Goal: Complete application form

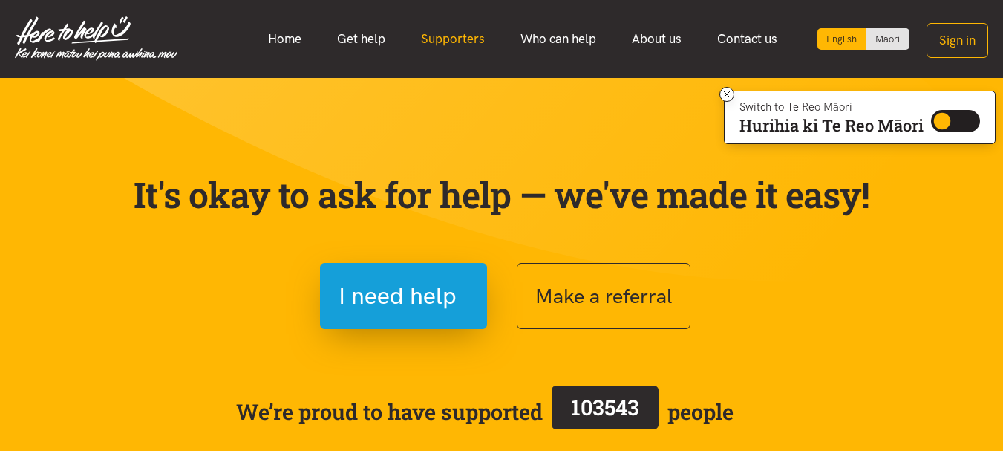
click at [464, 32] on link "Supporters" at bounding box center [452, 39] width 99 height 32
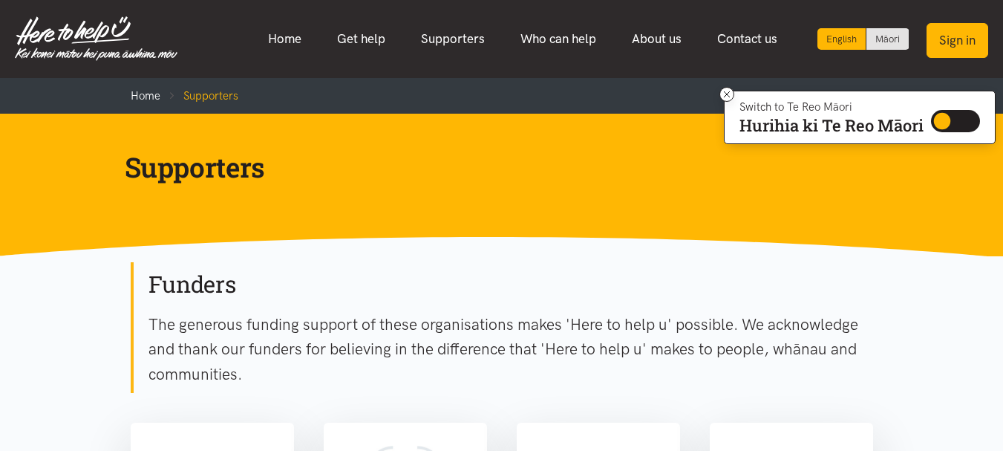
drag, startPoint x: 0, startPoint y: 0, endPoint x: 970, endPoint y: 26, distance: 970.5
click at [724, 96] on icon at bounding box center [727, 94] width 6 height 6
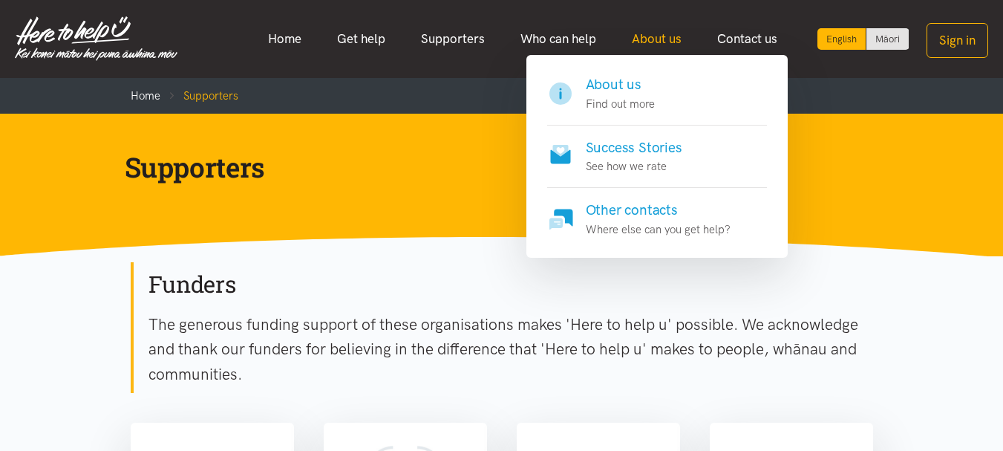
click at [660, 39] on link "About us" at bounding box center [656, 39] width 85 height 32
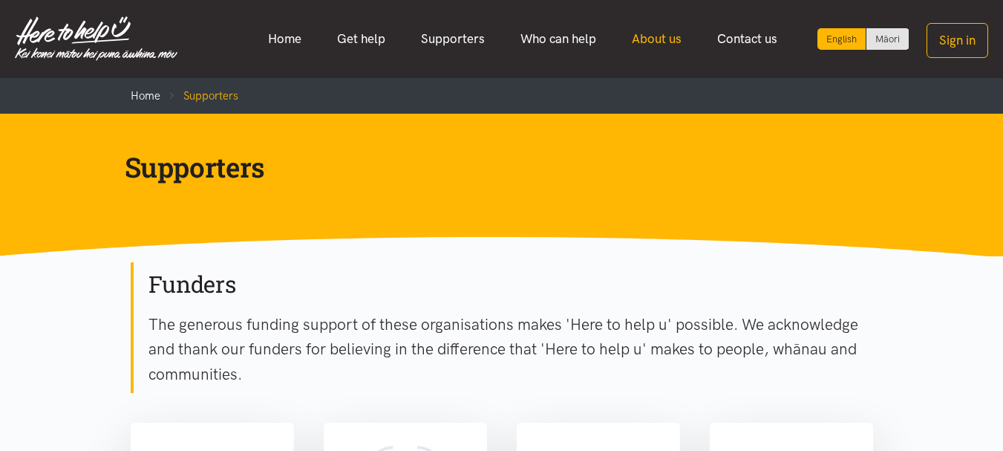
click at [660, 39] on link "About us" at bounding box center [656, 39] width 85 height 32
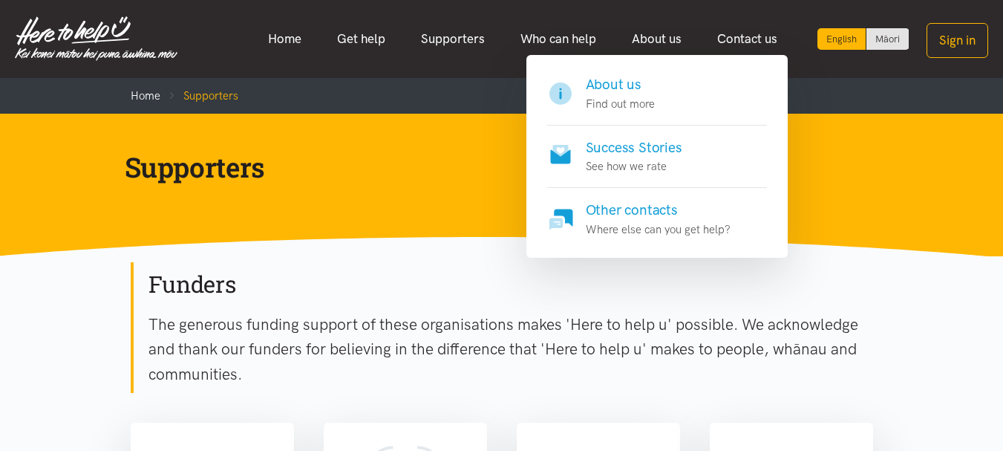
click at [619, 85] on h4 "About us" at bounding box center [620, 84] width 69 height 21
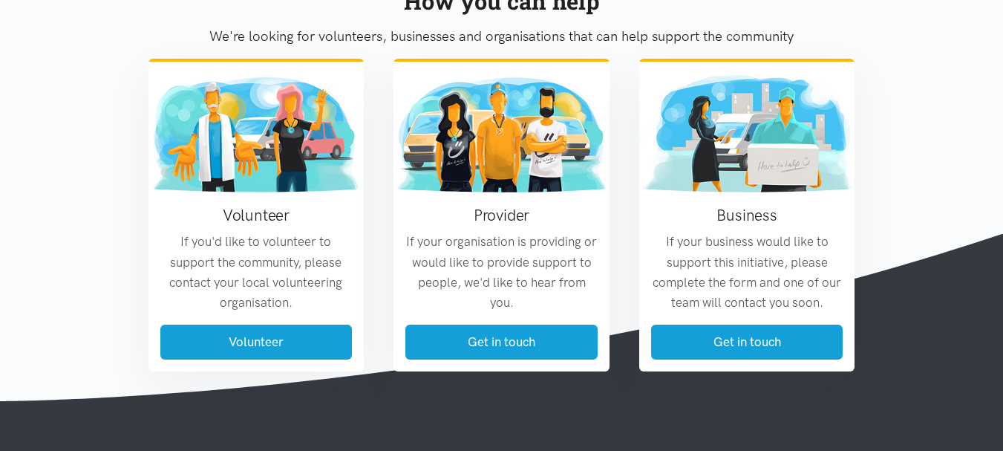
scroll to position [1712, 0]
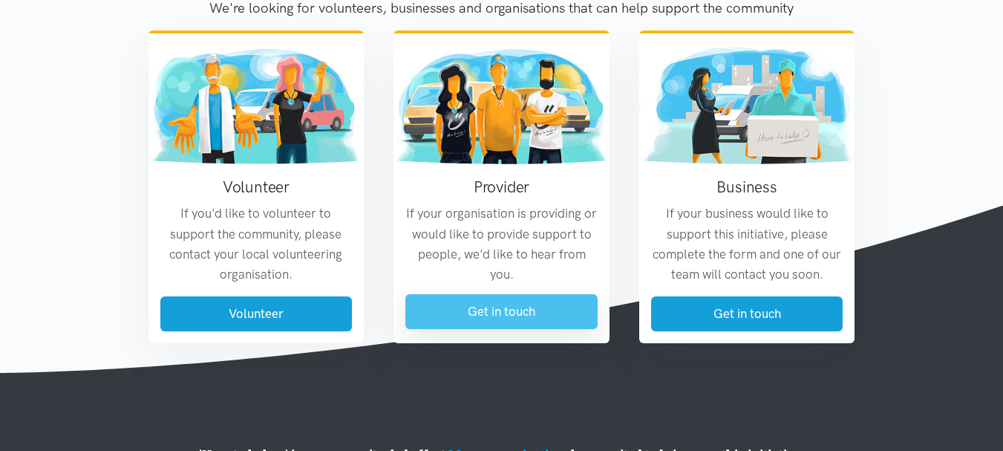
click at [491, 329] on link "Get in touch" at bounding box center [501, 311] width 192 height 35
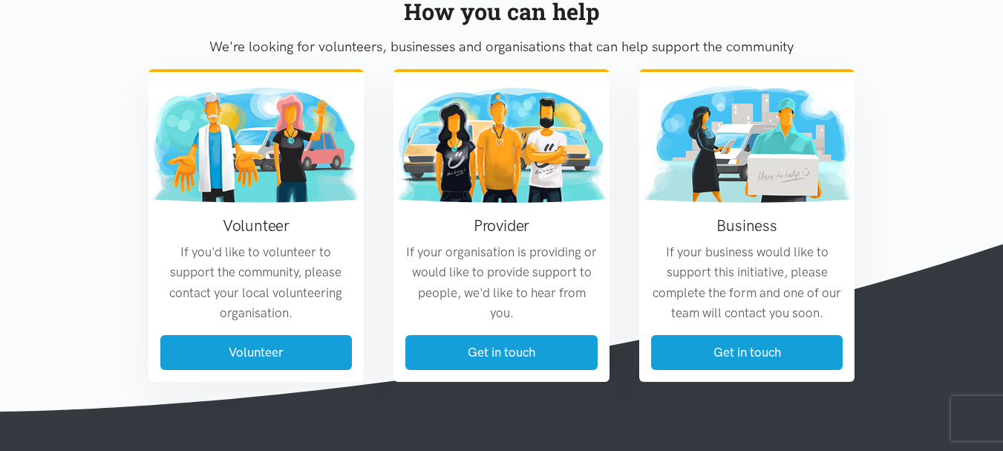
scroll to position [934, 0]
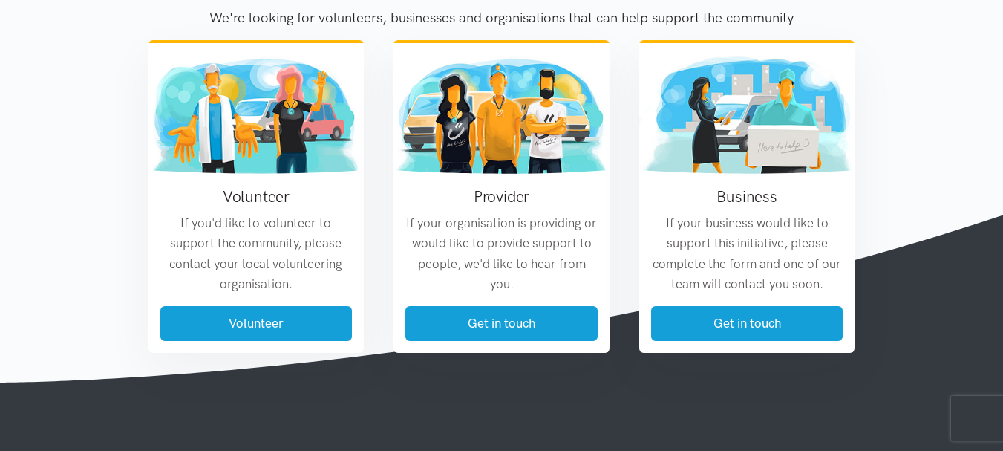
drag, startPoint x: 1006, startPoint y: 129, endPoint x: 984, endPoint y: 396, distance: 267.4
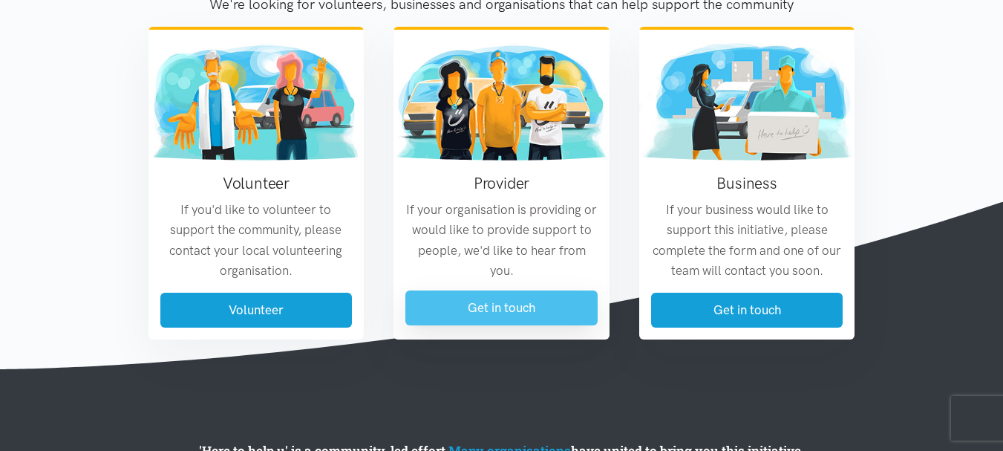
click at [502, 315] on link "Get in touch" at bounding box center [501, 307] width 192 height 35
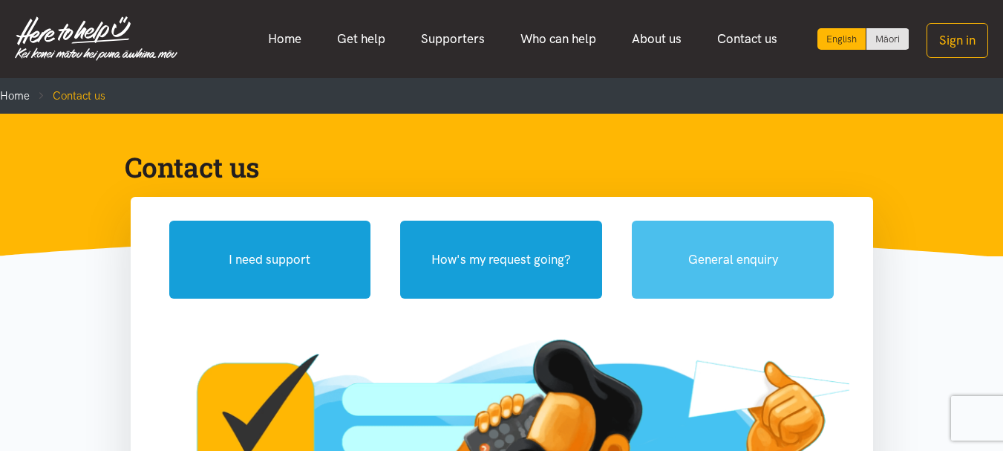
click at [756, 260] on button "General enquiry" at bounding box center [733, 259] width 202 height 78
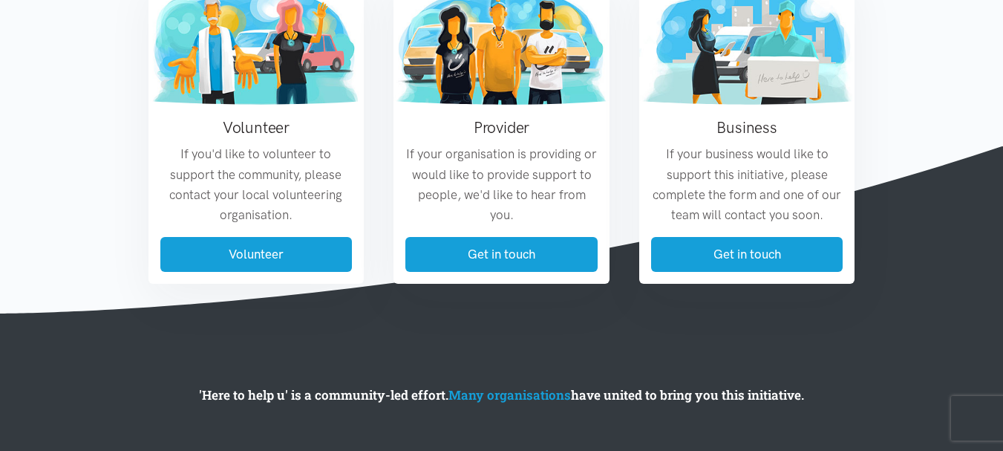
scroll to position [1463, 0]
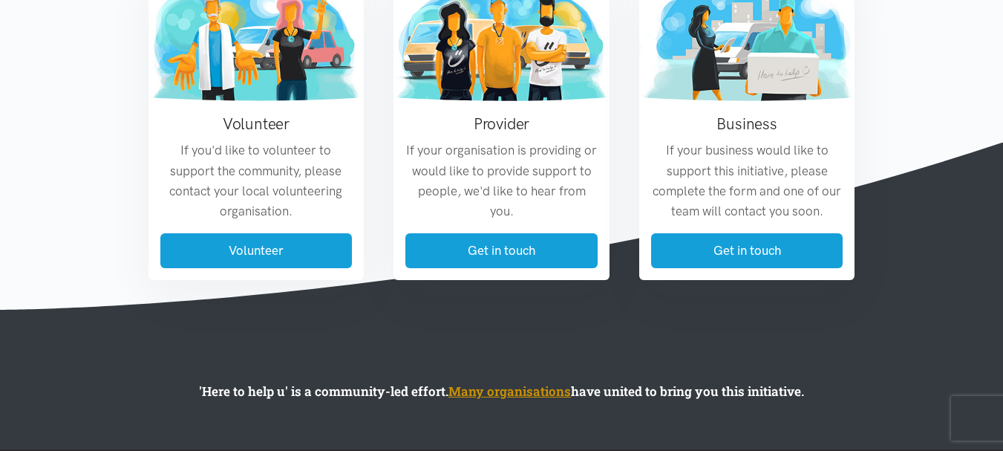
click at [513, 393] on link "Many organisations" at bounding box center [509, 390] width 122 height 17
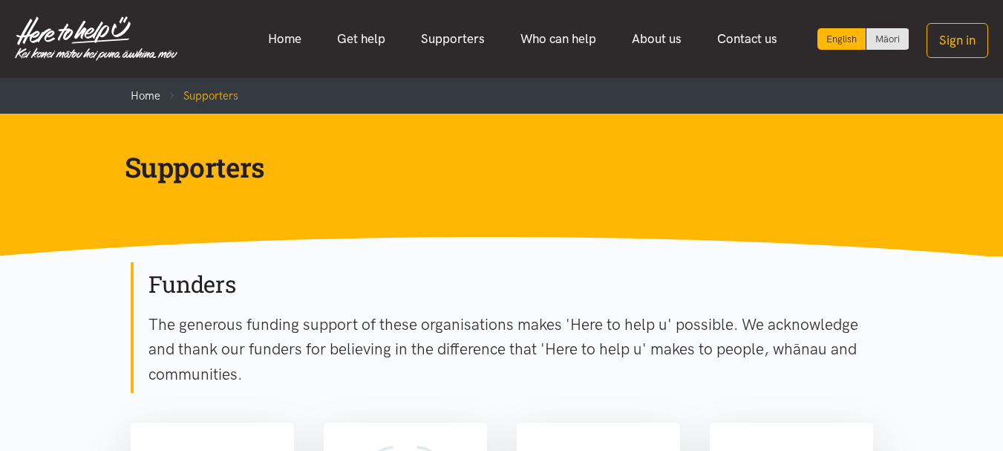
drag, startPoint x: 1004, startPoint y: 82, endPoint x: 1004, endPoint y: 33, distance: 48.2
click at [553, 49] on link "Who can help" at bounding box center [558, 39] width 111 height 32
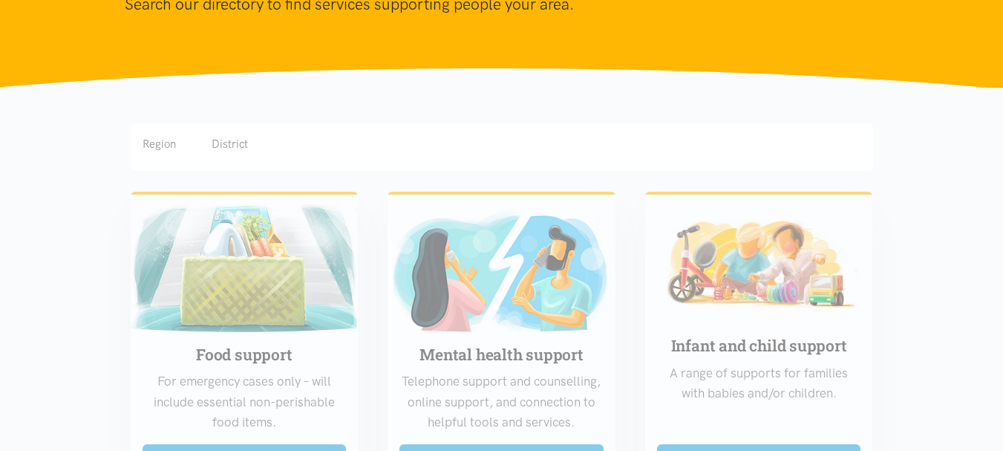
scroll to position [190, 0]
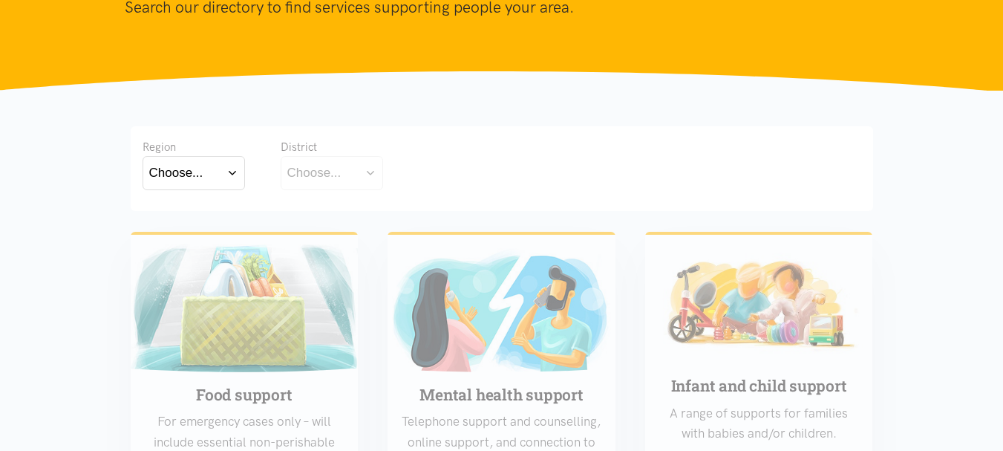
click at [229, 172] on button "Choose..." at bounding box center [194, 172] width 102 height 33
click at [208, 218] on label "Bay of Plenty" at bounding box center [190, 215] width 82 height 19
click at [0, 0] on input "Bay of Plenty" at bounding box center [0, 0] width 0 height 0
click at [415, 177] on button "Choose..." at bounding box center [355, 172] width 148 height 33
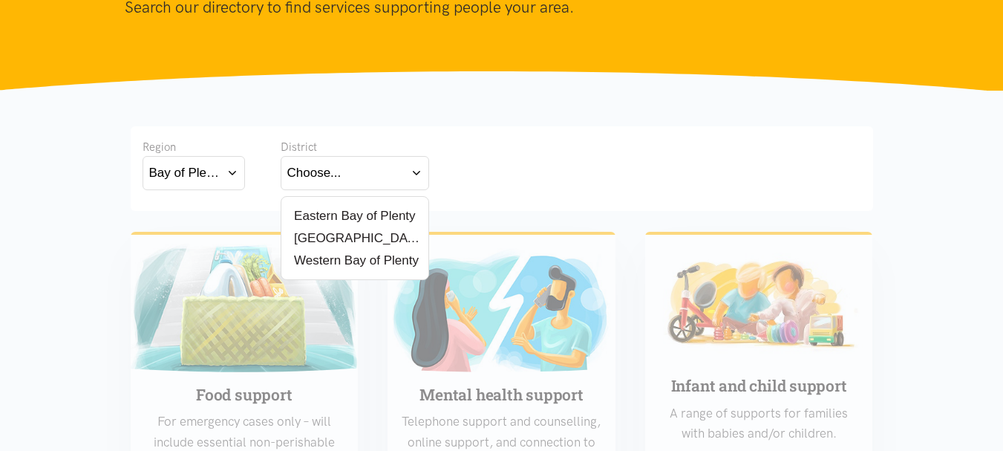
click at [389, 219] on label "Eastern Bay of Plenty" at bounding box center [351, 215] width 128 height 19
click at [0, 0] on input "Eastern Bay of Plenty" at bounding box center [0, 0] width 0 height 0
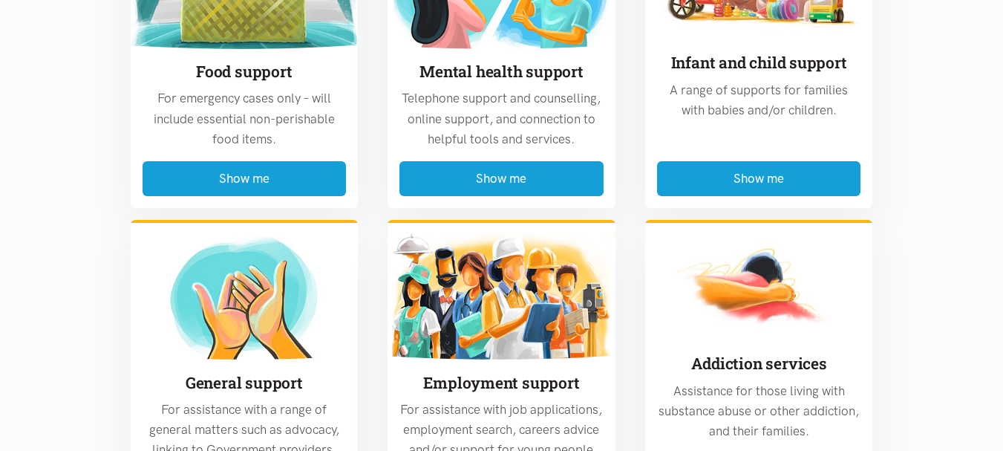
scroll to position [533, 0]
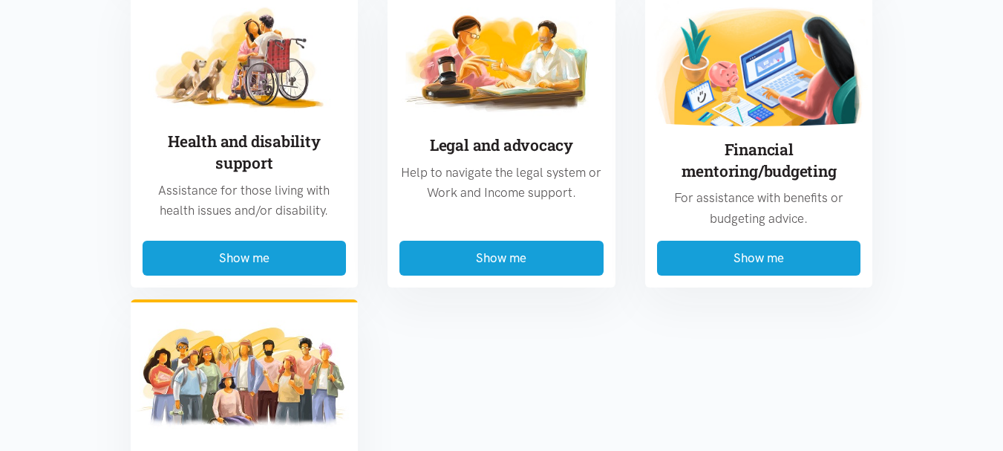
scroll to position [1094, 0]
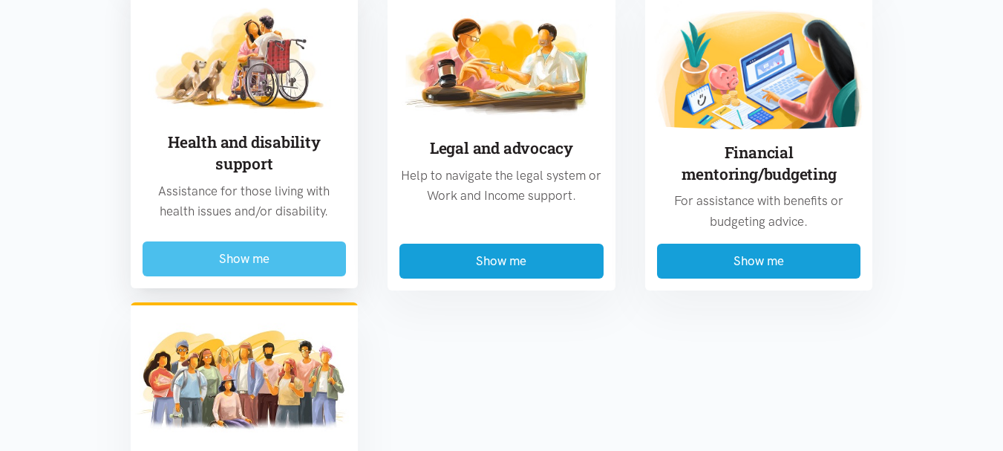
click at [269, 264] on button "Show me" at bounding box center [245, 258] width 204 height 35
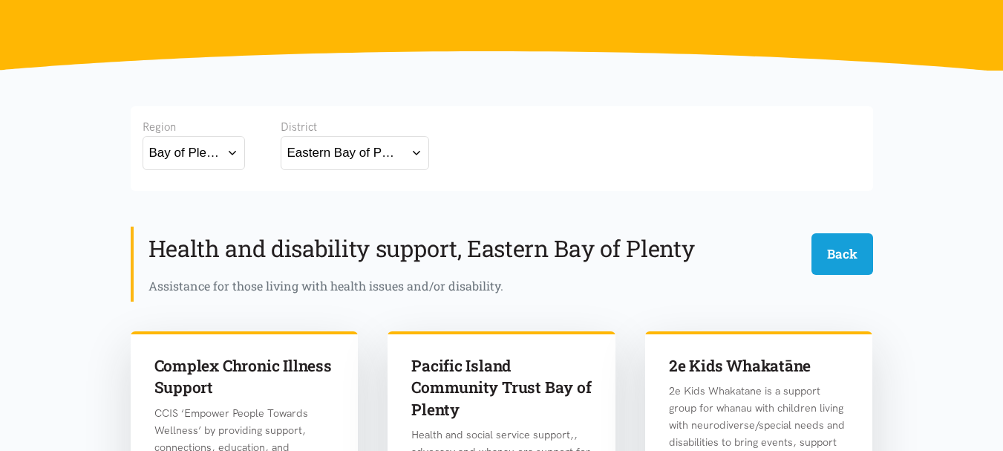
scroll to position [0, 0]
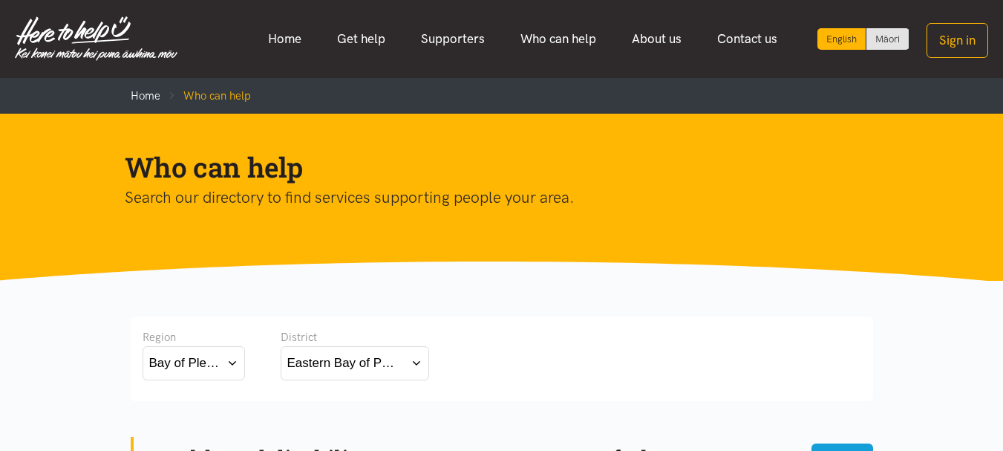
click at [422, 361] on button "Eastern Bay of Plenty" at bounding box center [355, 362] width 148 height 33
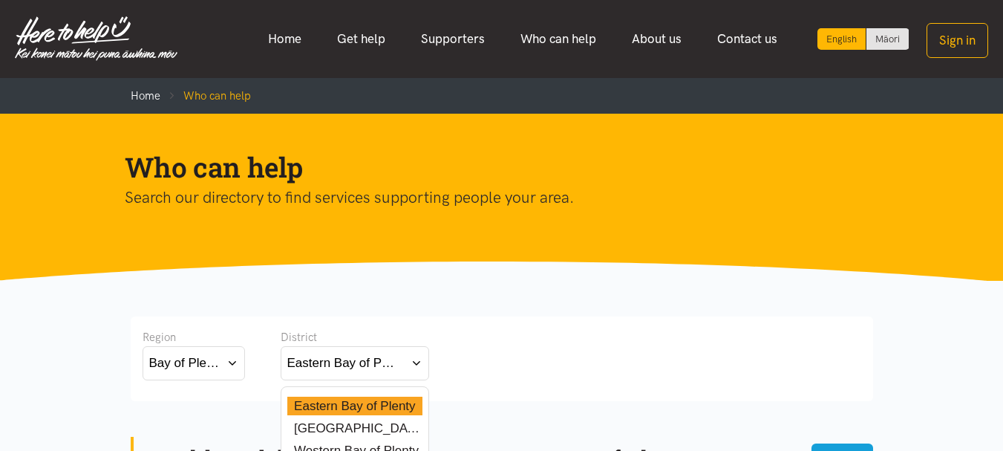
click at [332, 426] on label "[GEOGRAPHIC_DATA]" at bounding box center [354, 428] width 135 height 19
click at [0, 0] on input "[GEOGRAPHIC_DATA]" at bounding box center [0, 0] width 0 height 0
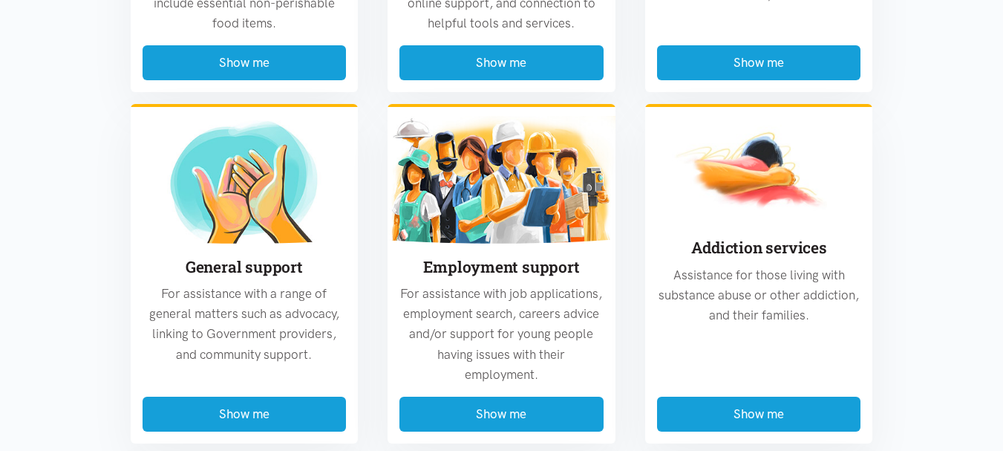
scroll to position [704, 0]
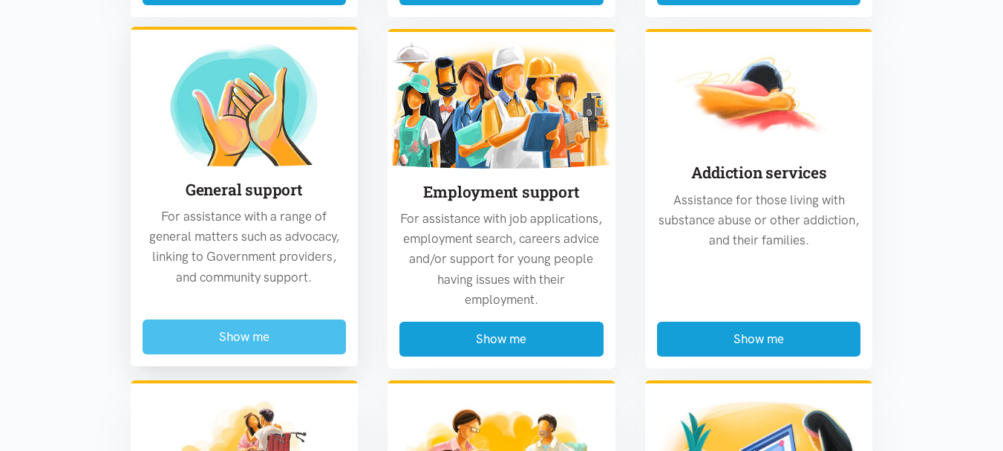
click at [226, 346] on button "Show me" at bounding box center [245, 336] width 204 height 35
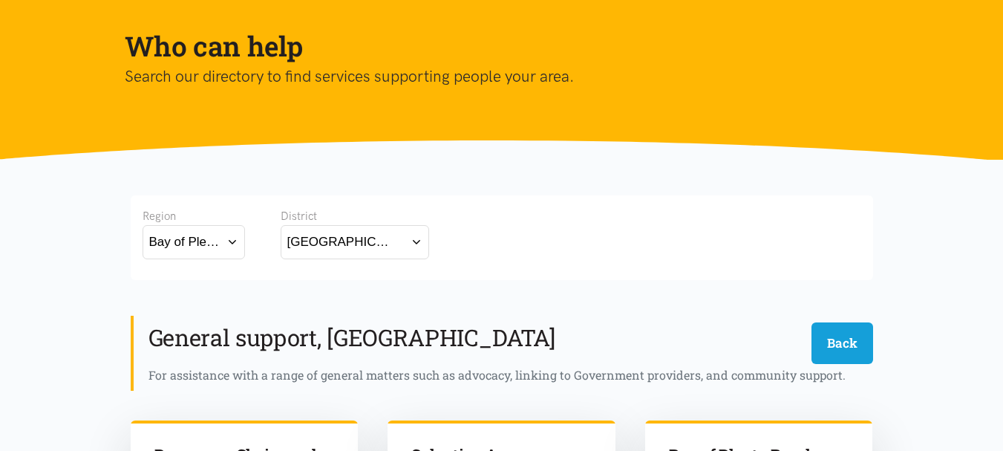
scroll to position [206, 0]
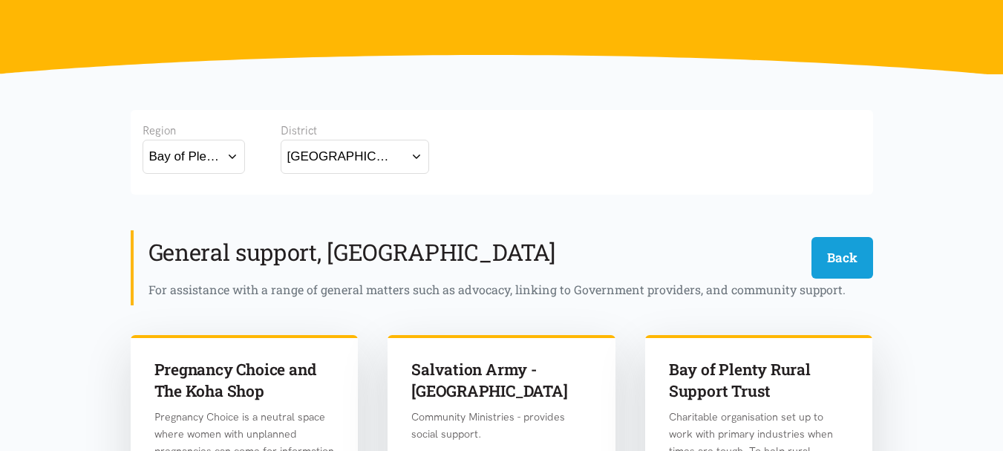
click at [412, 157] on button "[GEOGRAPHIC_DATA]" at bounding box center [355, 156] width 148 height 33
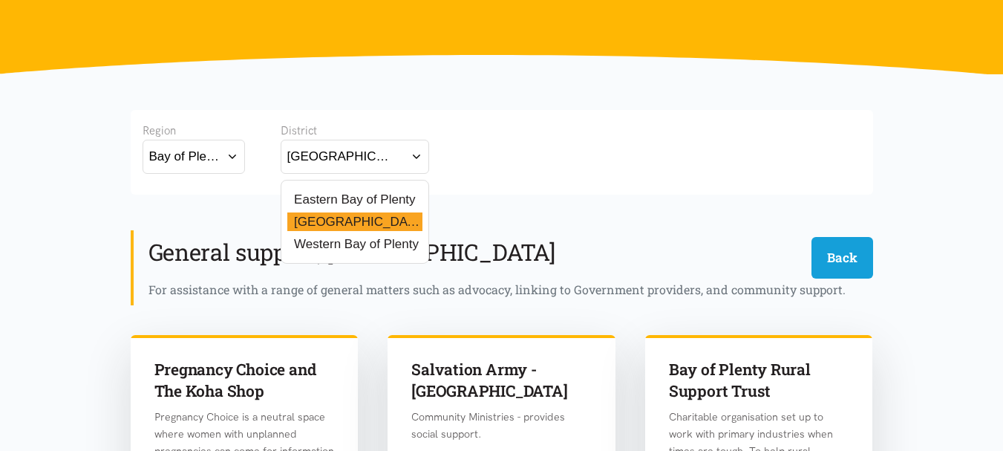
click at [354, 244] on label "Western Bay of Plenty" at bounding box center [352, 244] width 131 height 19
click at [0, 0] on input "Western Bay of Plenty" at bounding box center [0, 0] width 0 height 0
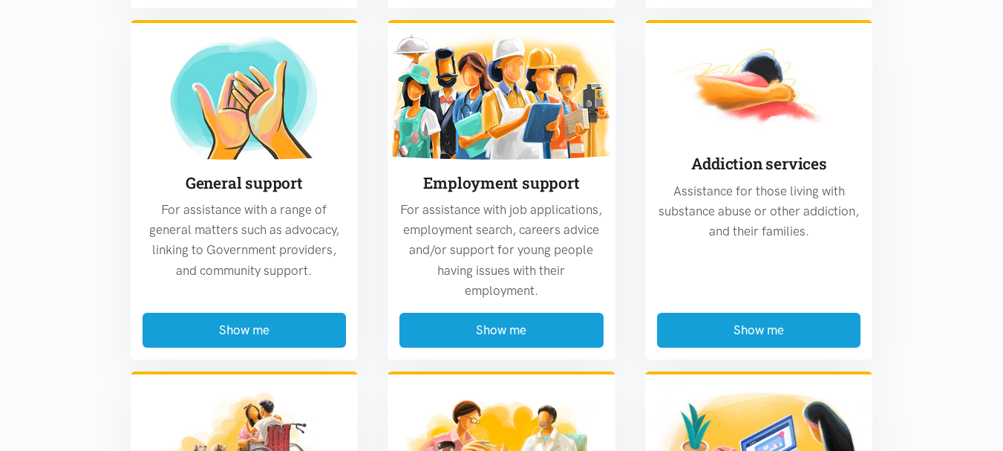
scroll to position [716, 0]
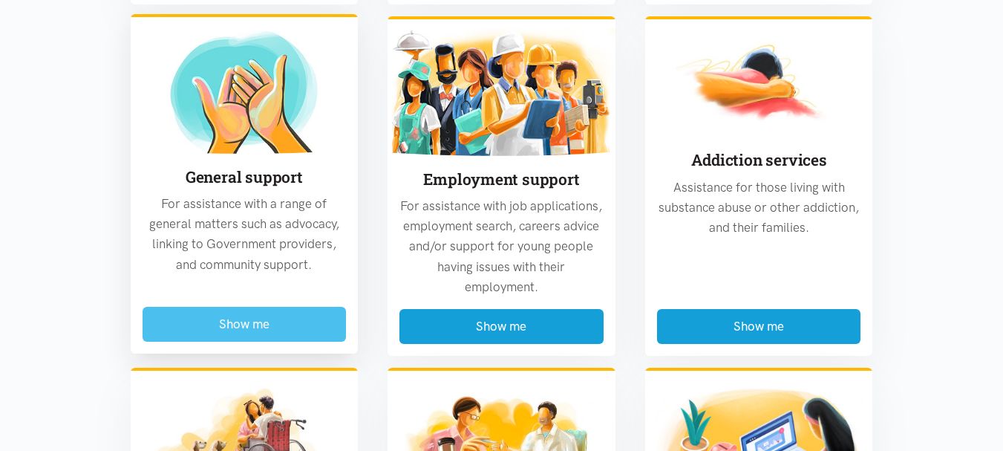
click at [258, 327] on button "Show me" at bounding box center [245, 324] width 204 height 35
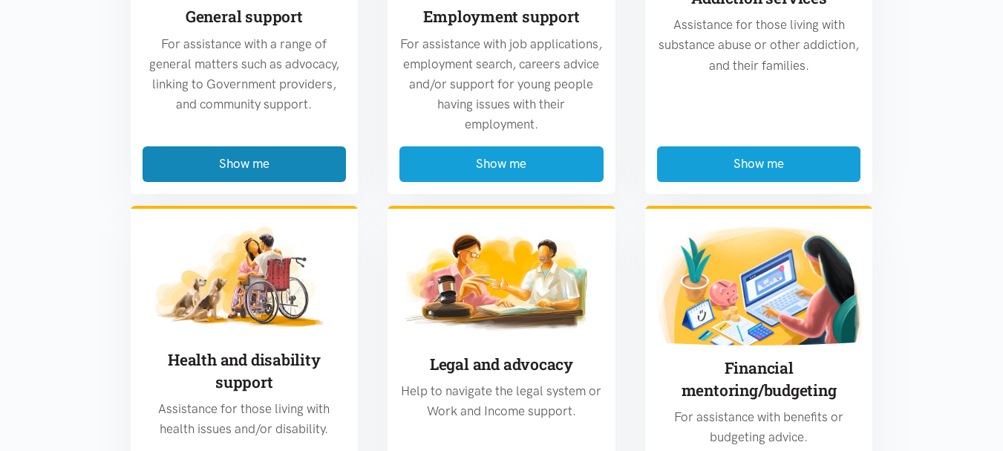
scroll to position [3501, 0]
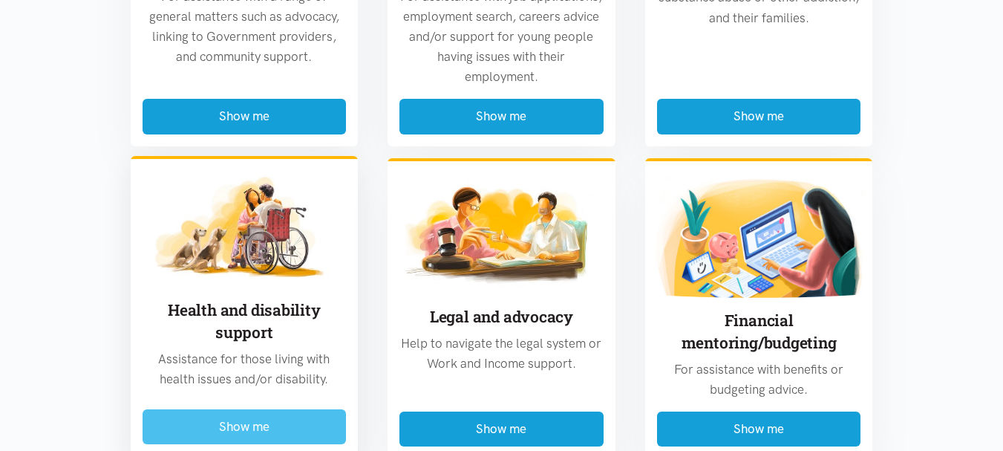
click at [280, 409] on button "Show me" at bounding box center [245, 426] width 204 height 35
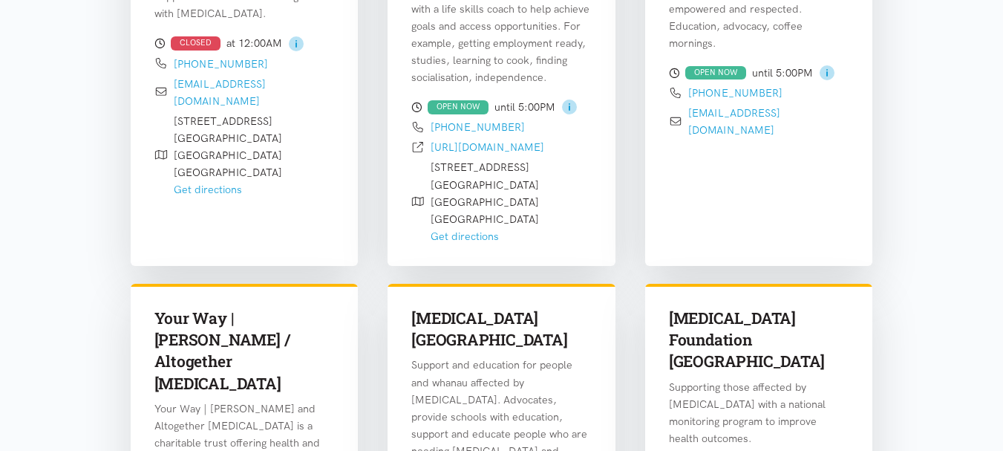
scroll to position [1873, 0]
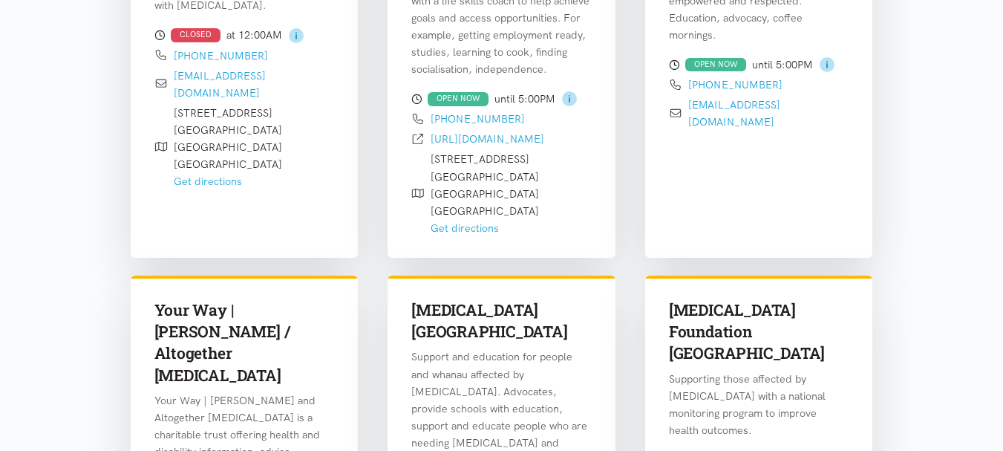
drag, startPoint x: 1013, startPoint y: 197, endPoint x: 988, endPoint y: 79, distance: 121.4
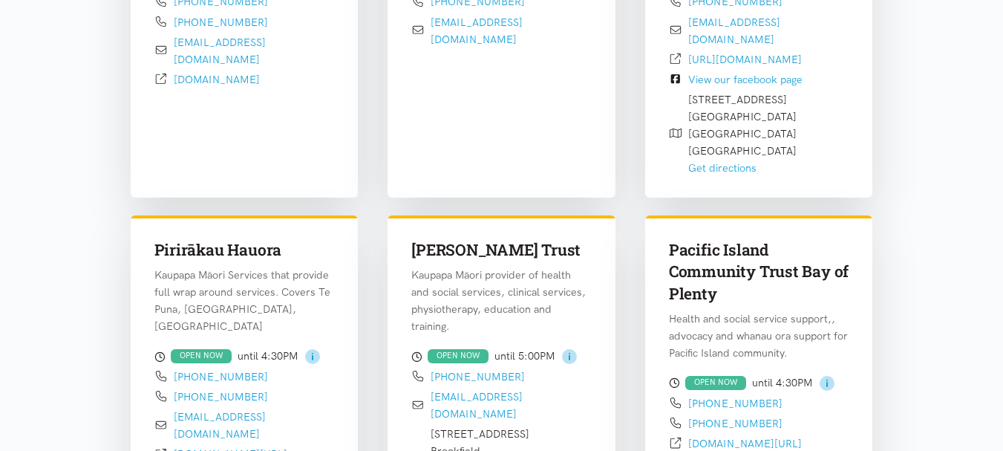
scroll to position [747, 0]
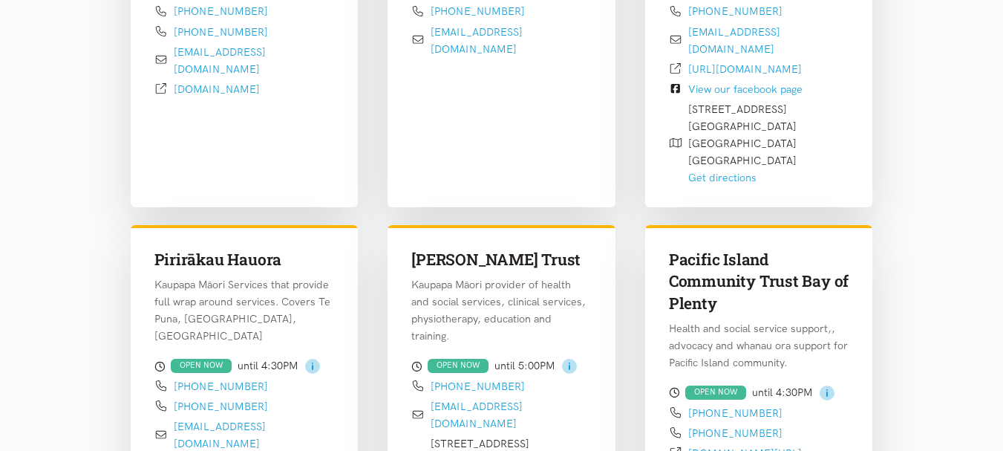
drag, startPoint x: 1007, startPoint y: 103, endPoint x: 698, endPoint y: 301, distance: 366.5
click at [698, 301] on div "Pacific Island Community Trust Bay of Plenty Health and social service support,…" at bounding box center [759, 399] width 228 height 348
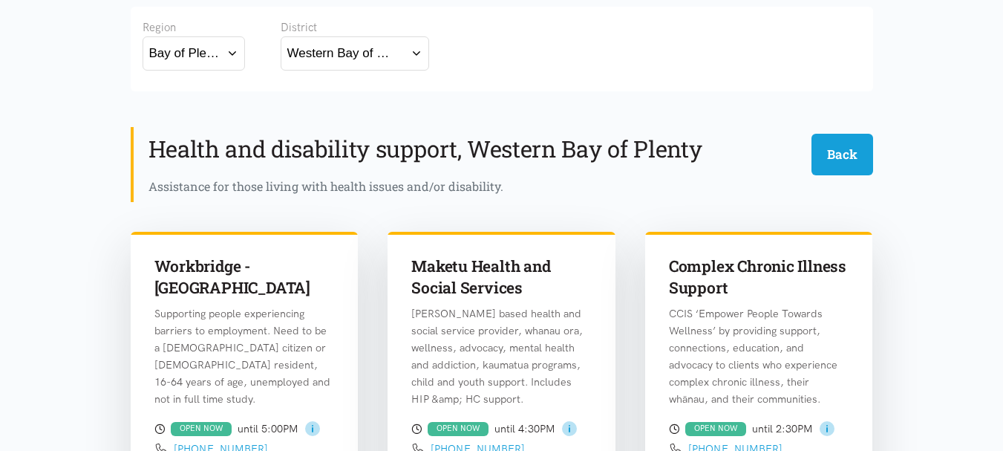
scroll to position [335, 0]
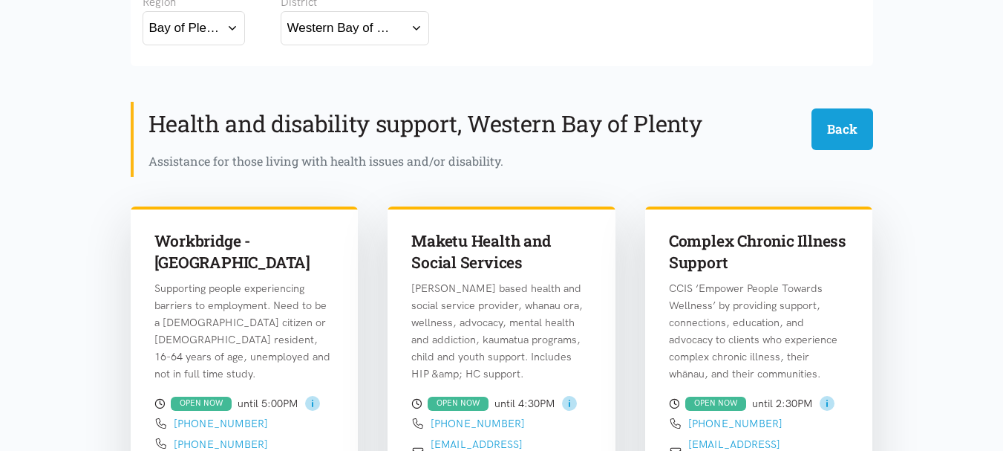
drag, startPoint x: 1009, startPoint y: 442, endPoint x: 745, endPoint y: 79, distance: 449.0
drag, startPoint x: 1007, startPoint y: 442, endPoint x: 641, endPoint y: 174, distance: 453.5
click at [641, 174] on div "Health and disability support, Western Bay of Plenty Back Assistance for those …" at bounding box center [502, 139] width 742 height 74
drag, startPoint x: 1005, startPoint y: 77, endPoint x: 621, endPoint y: 75, distance: 384.5
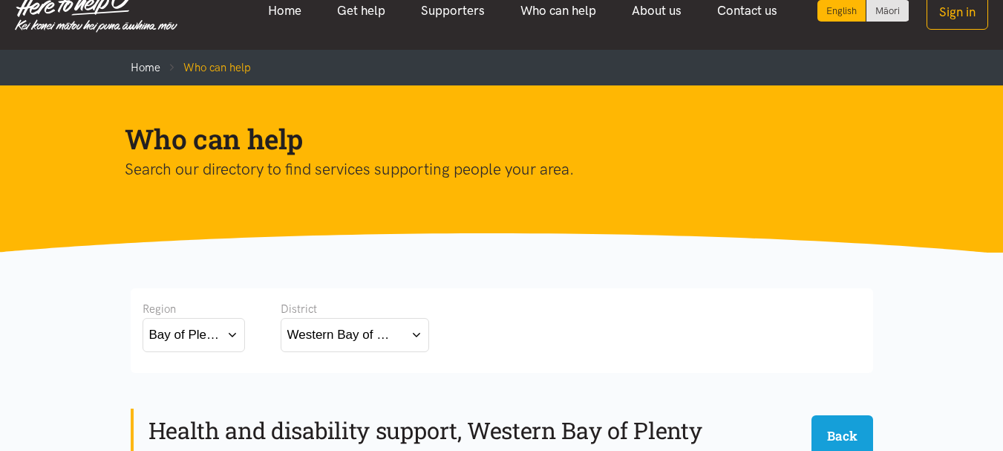
scroll to position [8, 0]
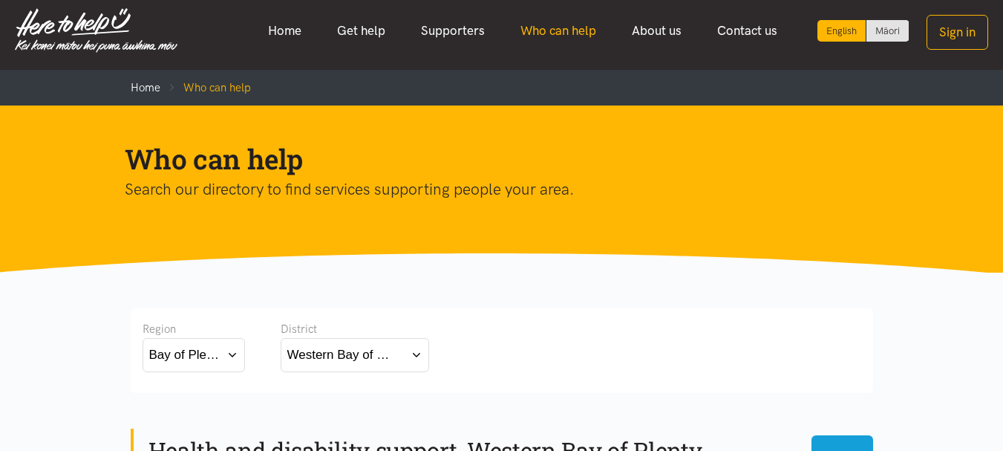
click at [557, 31] on link "Who can help" at bounding box center [558, 31] width 111 height 32
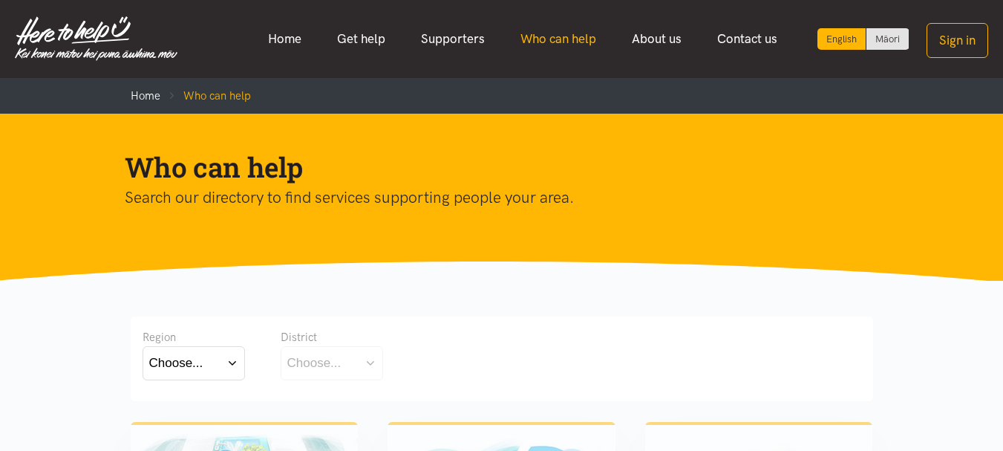
click at [542, 37] on link "Who can help" at bounding box center [558, 39] width 111 height 32
click at [454, 44] on link "Supporters" at bounding box center [452, 39] width 99 height 32
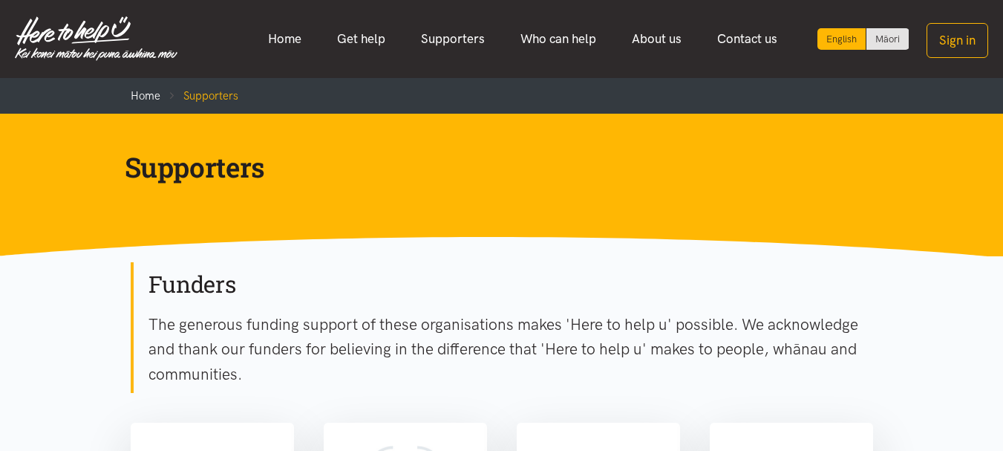
drag, startPoint x: 1004, startPoint y: 443, endPoint x: 675, endPoint y: 379, distance: 335.8
click at [675, 379] on p "The generous funding support of these organisations makes 'Here to help u' poss…" at bounding box center [510, 349] width 724 height 75
click at [279, 42] on link "Home" at bounding box center [284, 39] width 69 height 32
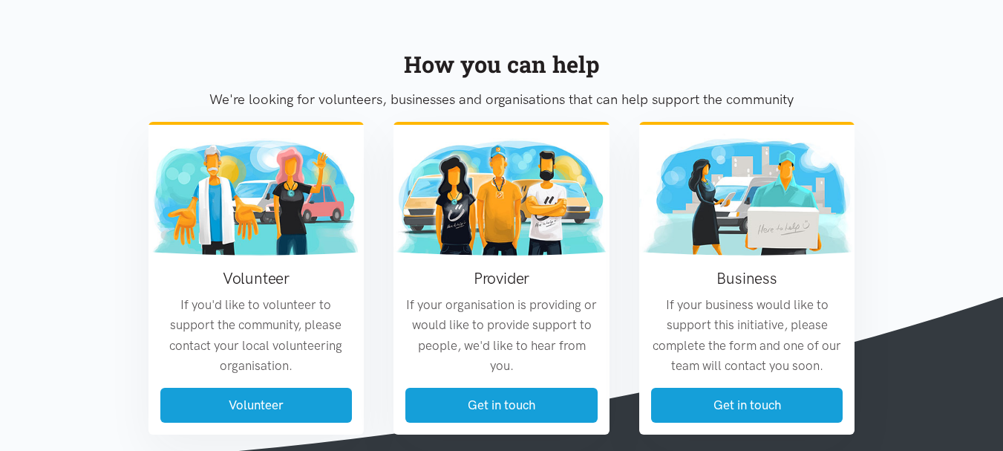
scroll to position [1770, 0]
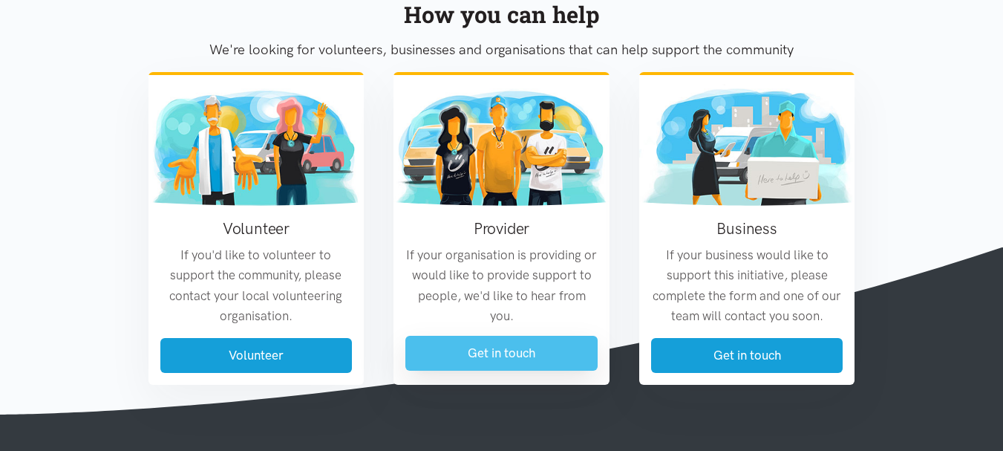
click at [507, 351] on link "Get in touch" at bounding box center [501, 352] width 192 height 35
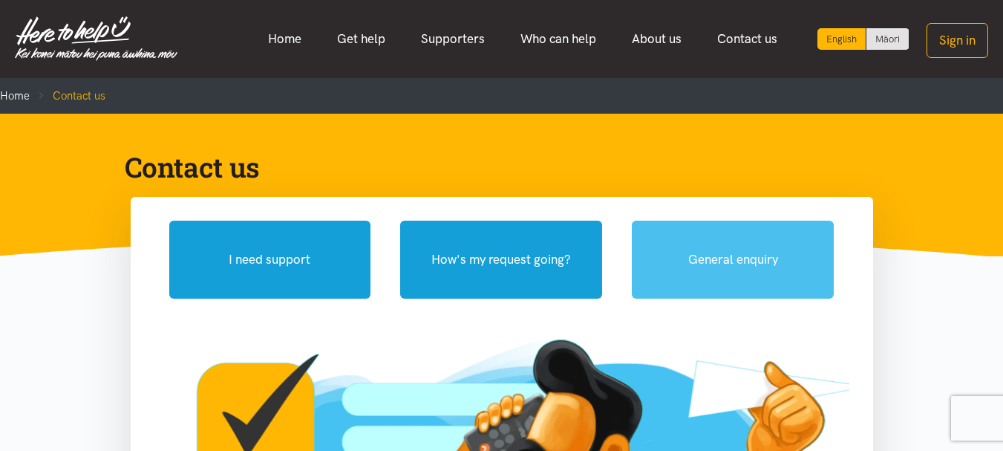
click at [691, 275] on button "General enquiry" at bounding box center [733, 259] width 202 height 78
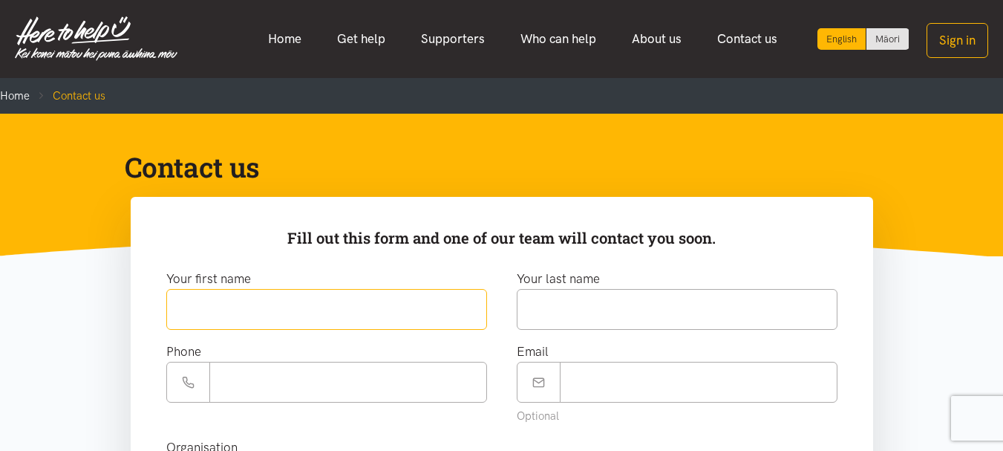
click at [203, 310] on input "text" at bounding box center [326, 309] width 321 height 41
type input "*****"
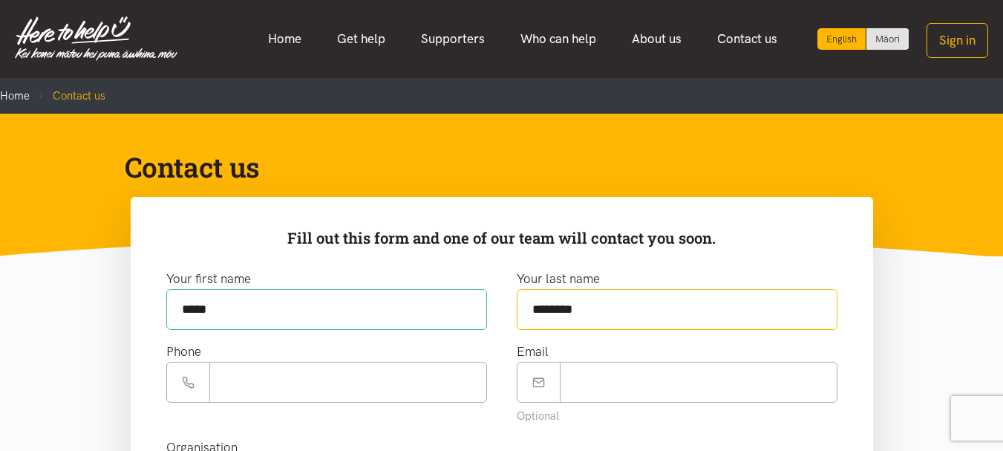
type input "********"
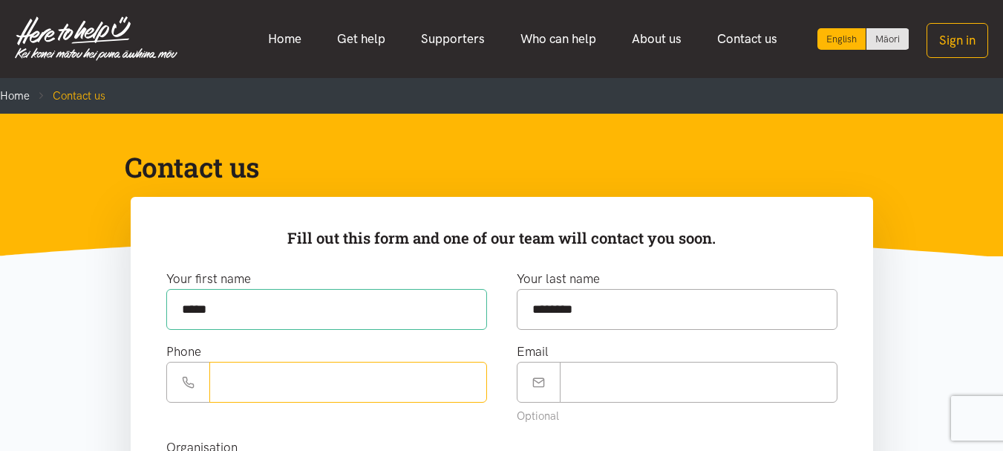
click at [301, 370] on input "Phone number" at bounding box center [348, 381] width 278 height 41
type input "**********"
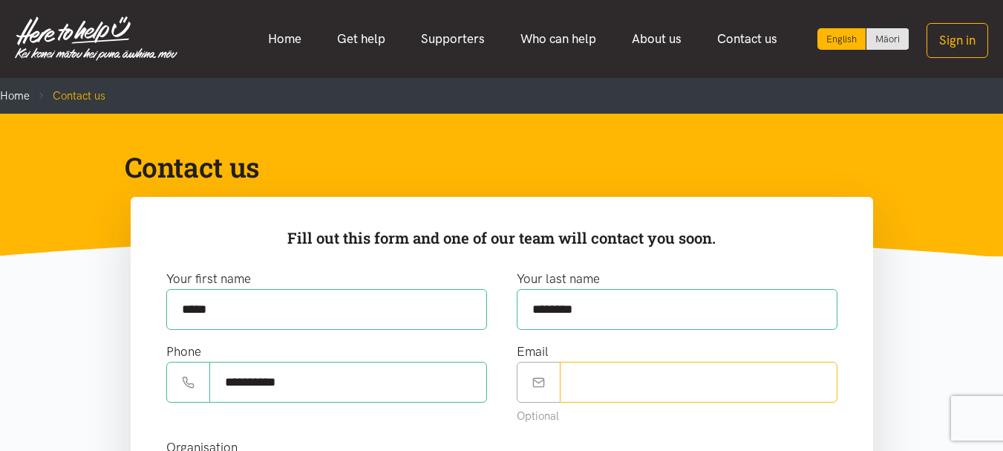
click at [647, 374] on input "Email" at bounding box center [699, 381] width 278 height 41
type input "**********"
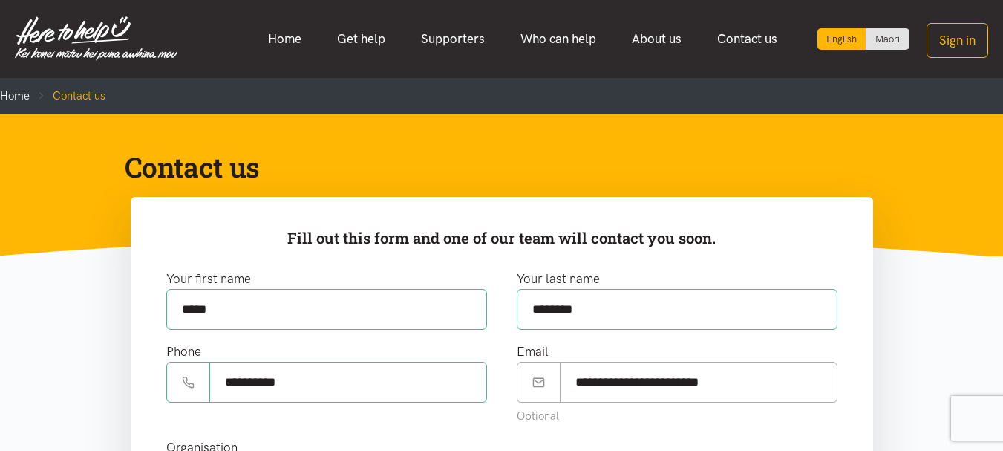
drag, startPoint x: 1009, startPoint y: 442, endPoint x: 911, endPoint y: 85, distance: 370.0
click at [911, 85] on ol "Home Contact us" at bounding box center [501, 96] width 1003 height 36
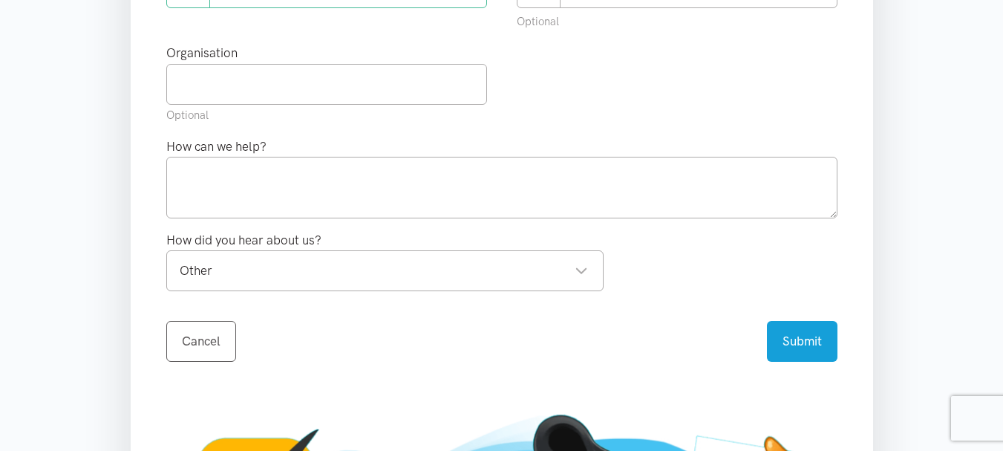
scroll to position [412, 0]
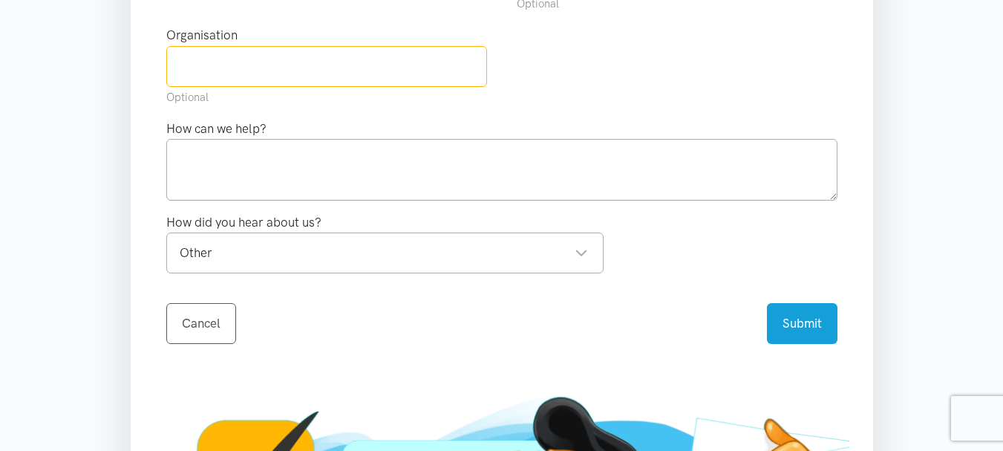
click at [198, 71] on input "text" at bounding box center [326, 66] width 321 height 41
type input "Hearing Support Bay of Plenty"
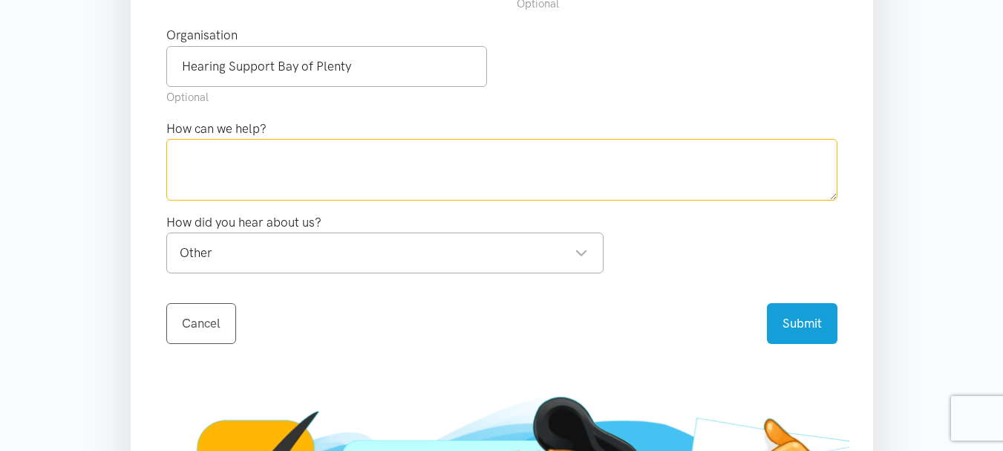
click at [217, 155] on textarea at bounding box center [501, 169] width 671 height 61
click at [488, 156] on textarea "Hearing Association based in the Eastern Bay of Plenty" at bounding box center [501, 169] width 671 height 61
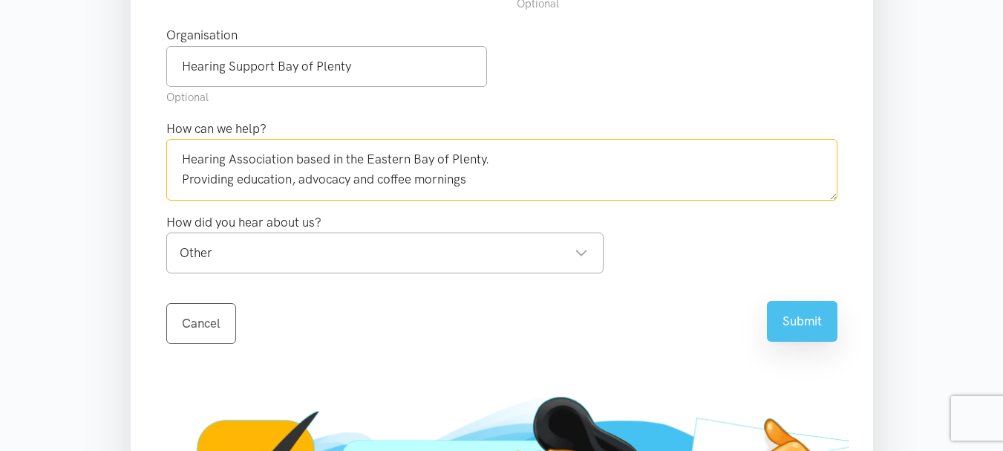
type textarea "Hearing Association based in the Eastern Bay of Plenty. Providing education, ad…"
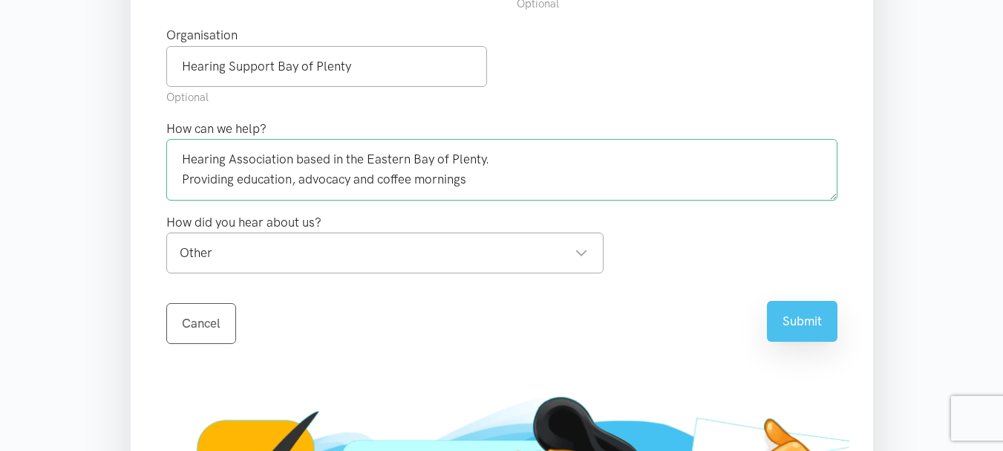
click at [795, 330] on button "Submit" at bounding box center [802, 321] width 71 height 41
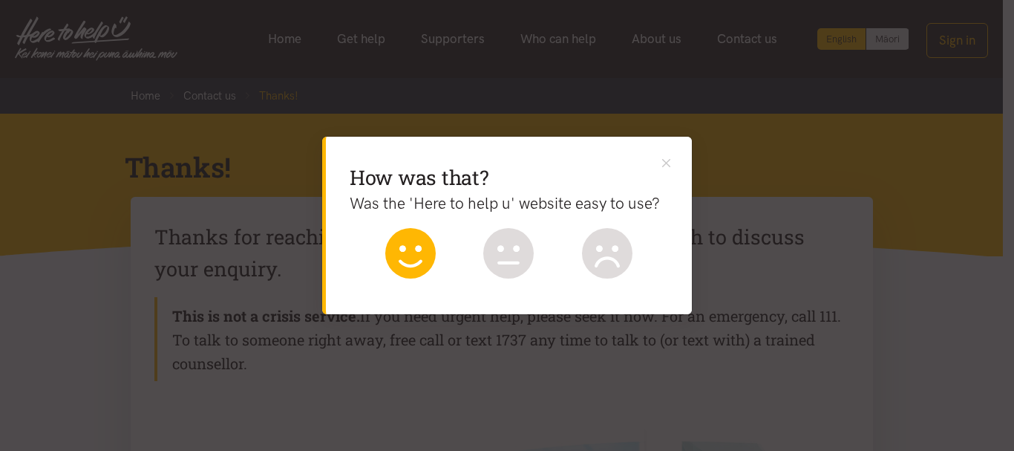
click at [418, 254] on icon at bounding box center [410, 253] width 50 height 50
